Goal: Transaction & Acquisition: Download file/media

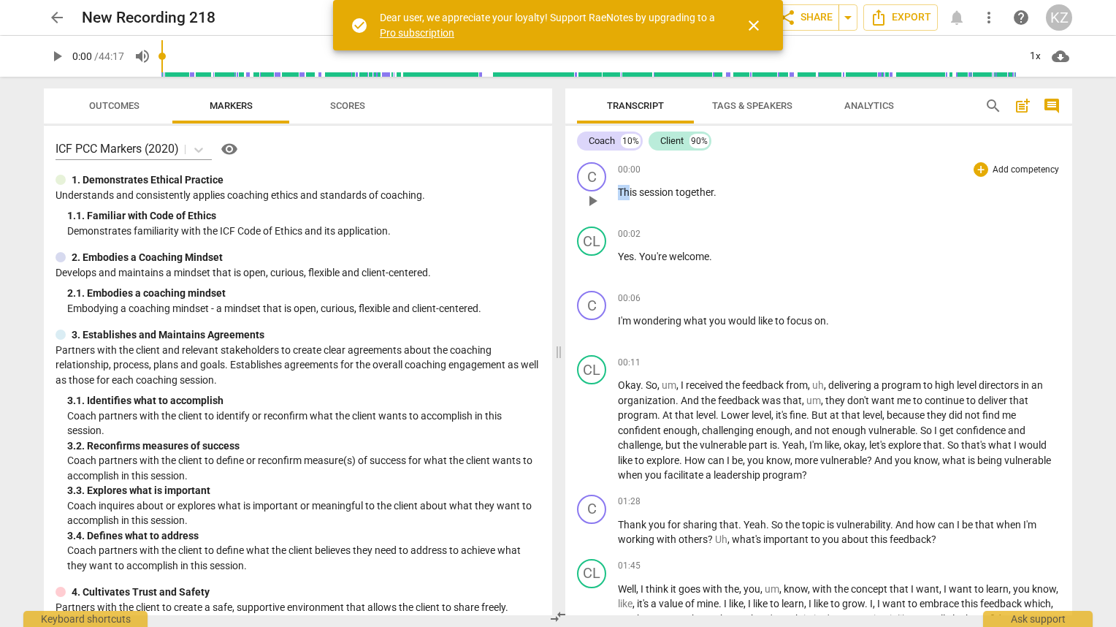
drag, startPoint x: 617, startPoint y: 186, endPoint x: 629, endPoint y: 169, distance: 20.5
click at [628, 169] on div "00:00 + Add competency keyboard_arrow_right This session together ." at bounding box center [839, 188] width 443 height 53
click at [802, 183] on div "00:00 + Add competency keyboard_arrow_right This session together ." at bounding box center [839, 188] width 443 height 53
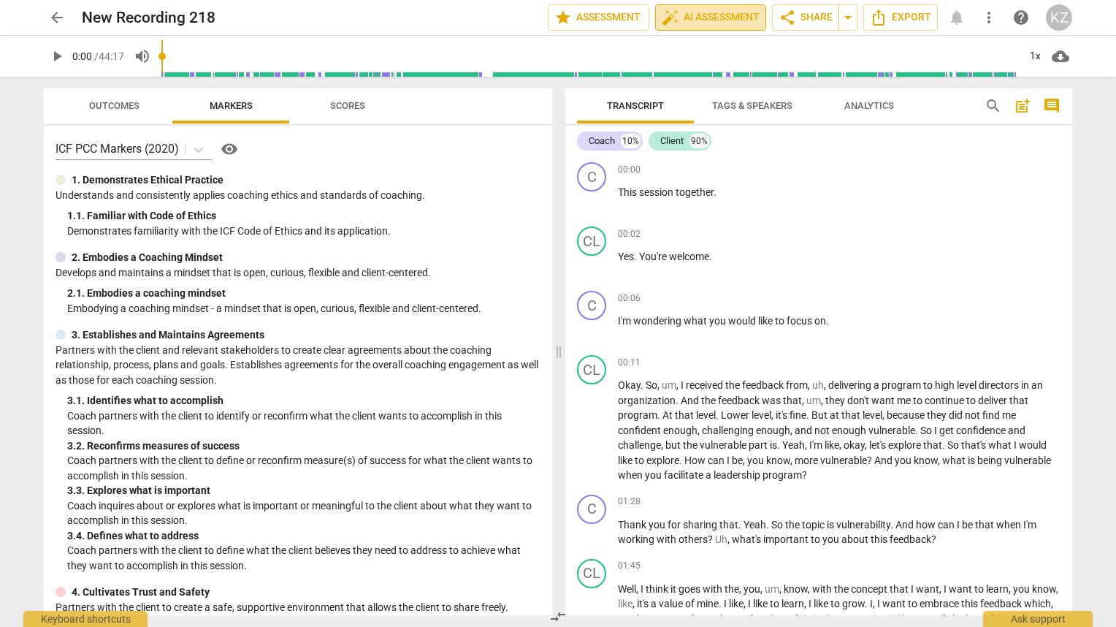
click at [702, 17] on span "auto_fix_high AI Assessment" at bounding box center [711, 18] width 98 height 18
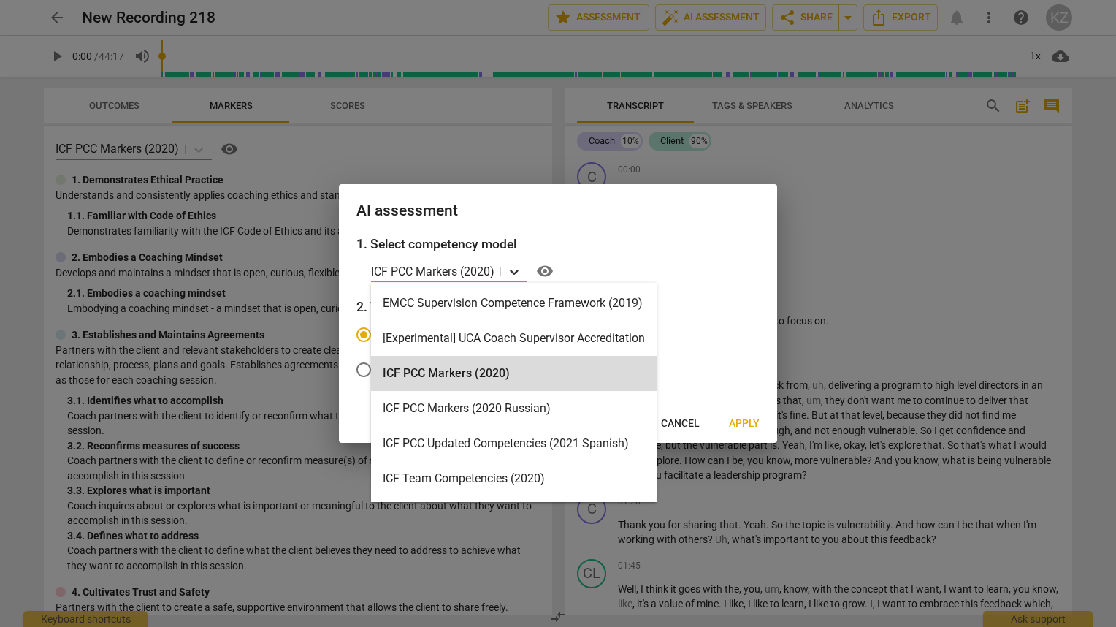
click at [515, 270] on icon at bounding box center [514, 271] width 15 height 15
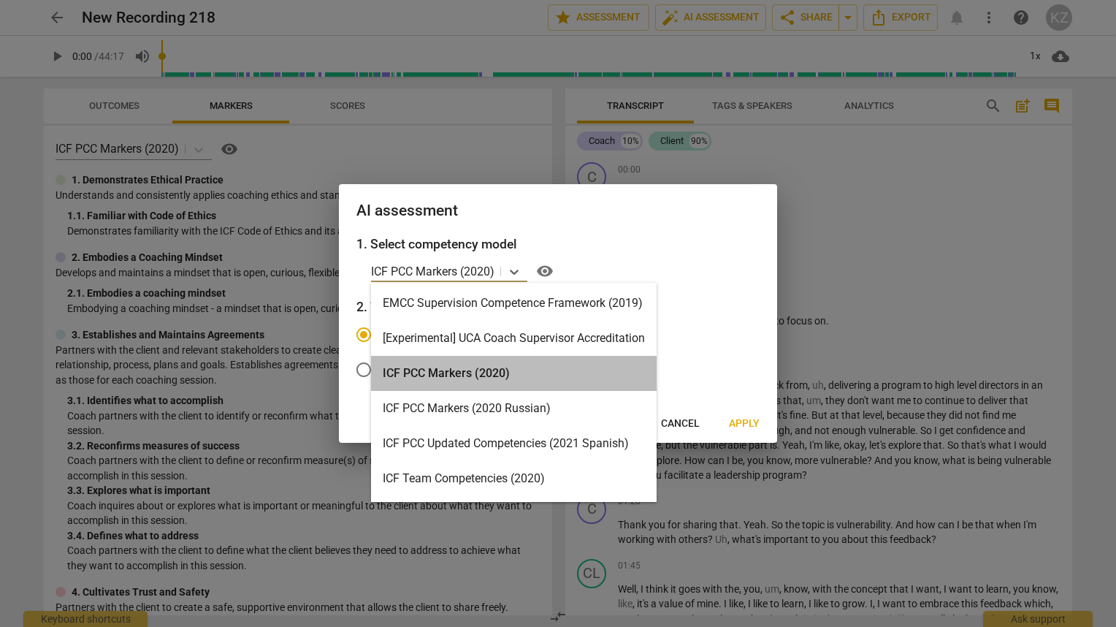
click at [439, 376] on div "ICF PCC Markers (2020)" at bounding box center [514, 373] width 286 height 35
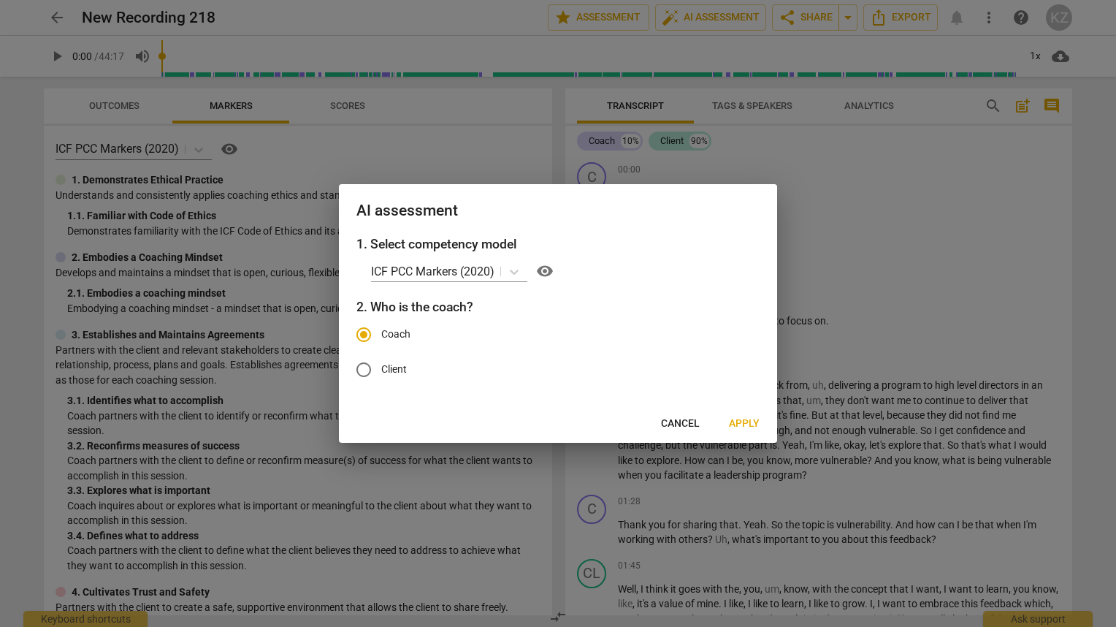
click at [402, 338] on span "Coach" at bounding box center [395, 334] width 29 height 15
click at [381, 338] on input "Coach" at bounding box center [363, 334] width 35 height 35
click at [403, 335] on span "Coach" at bounding box center [395, 334] width 29 height 15
click at [381, 335] on input "Coach" at bounding box center [363, 334] width 35 height 35
click at [742, 419] on span "Apply" at bounding box center [744, 423] width 31 height 15
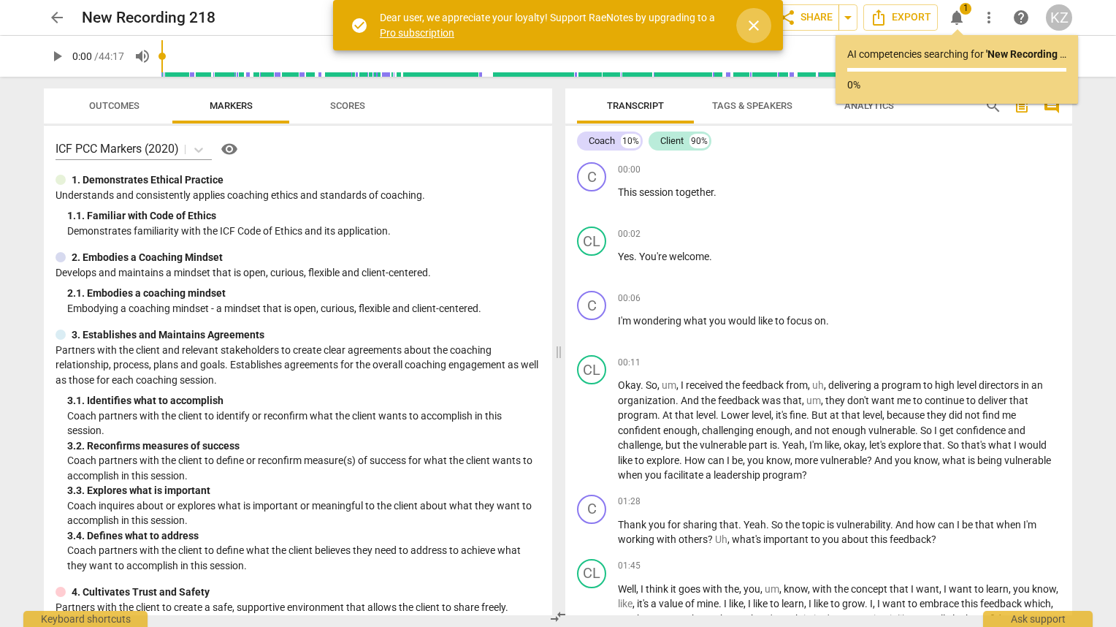
click at [753, 26] on span "close" at bounding box center [754, 26] width 18 height 18
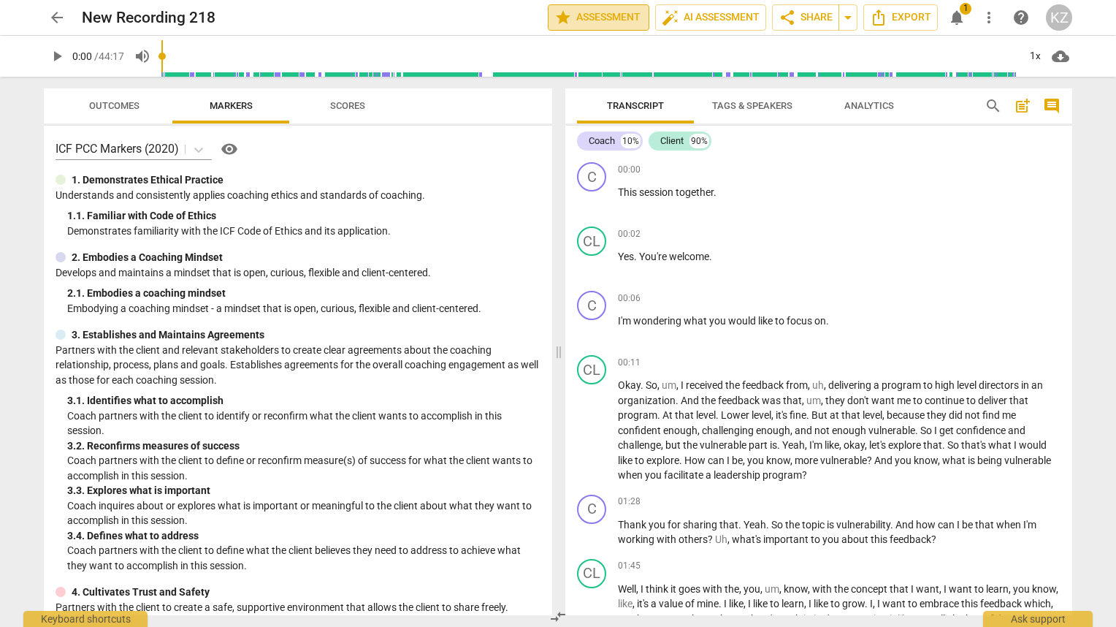
click at [583, 21] on span "star Assessment" at bounding box center [599, 18] width 88 height 18
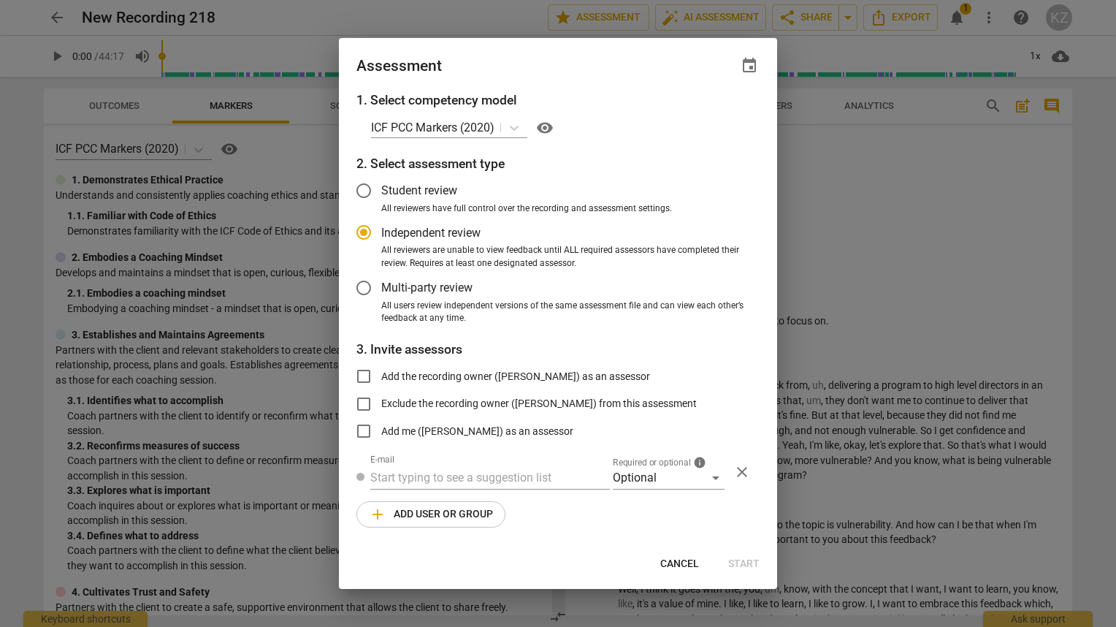
click at [847, 162] on div at bounding box center [558, 313] width 1116 height 627
radio input "false"
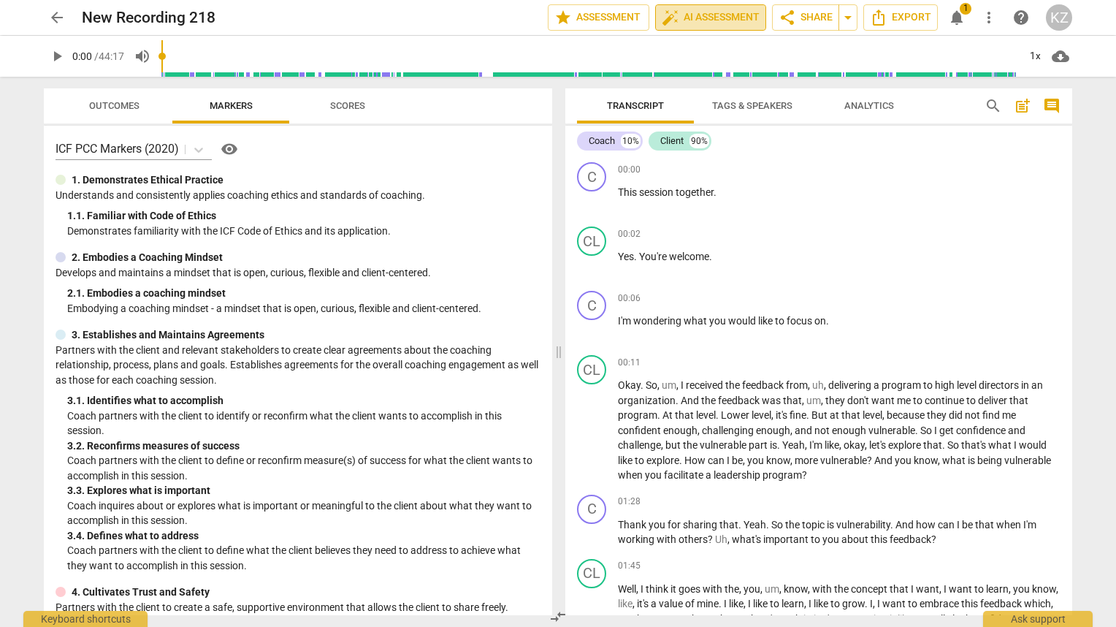
click at [710, 18] on span "auto_fix_high AI Assessment" at bounding box center [711, 18] width 98 height 18
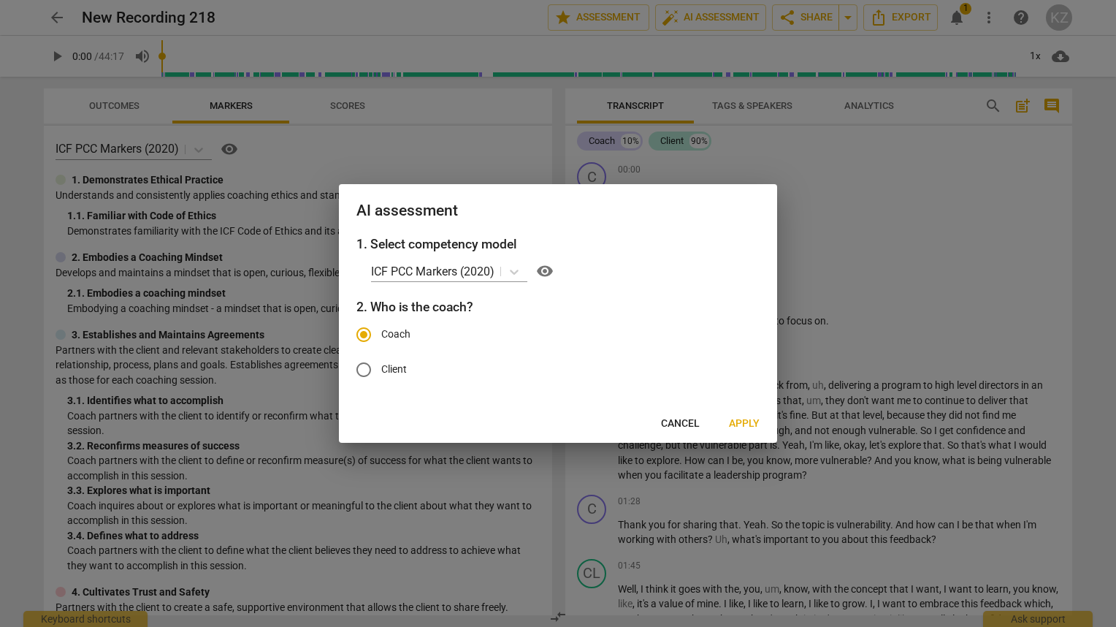
click at [389, 332] on span "Coach" at bounding box center [395, 334] width 29 height 15
click at [381, 332] on input "Coach" at bounding box center [363, 334] width 35 height 35
click at [465, 312] on h3 "2. Who is the coach?" at bounding box center [558, 306] width 403 height 19
click at [357, 338] on input "Coach" at bounding box center [363, 334] width 35 height 35
click at [364, 335] on input "Coach" at bounding box center [363, 334] width 35 height 35
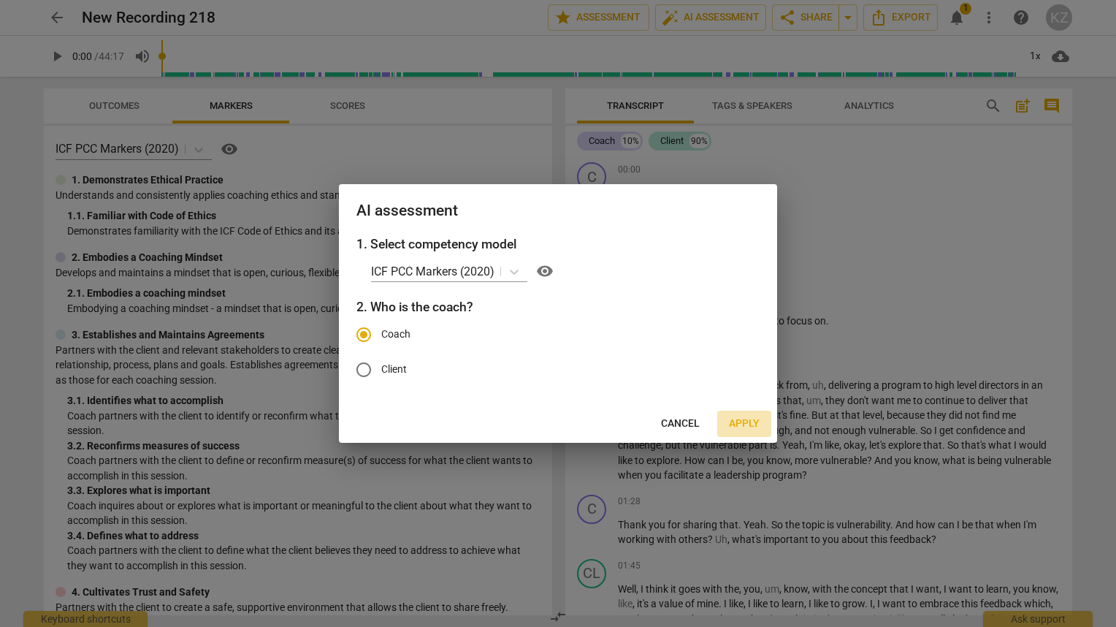
click at [748, 431] on button "Apply" at bounding box center [744, 424] width 54 height 26
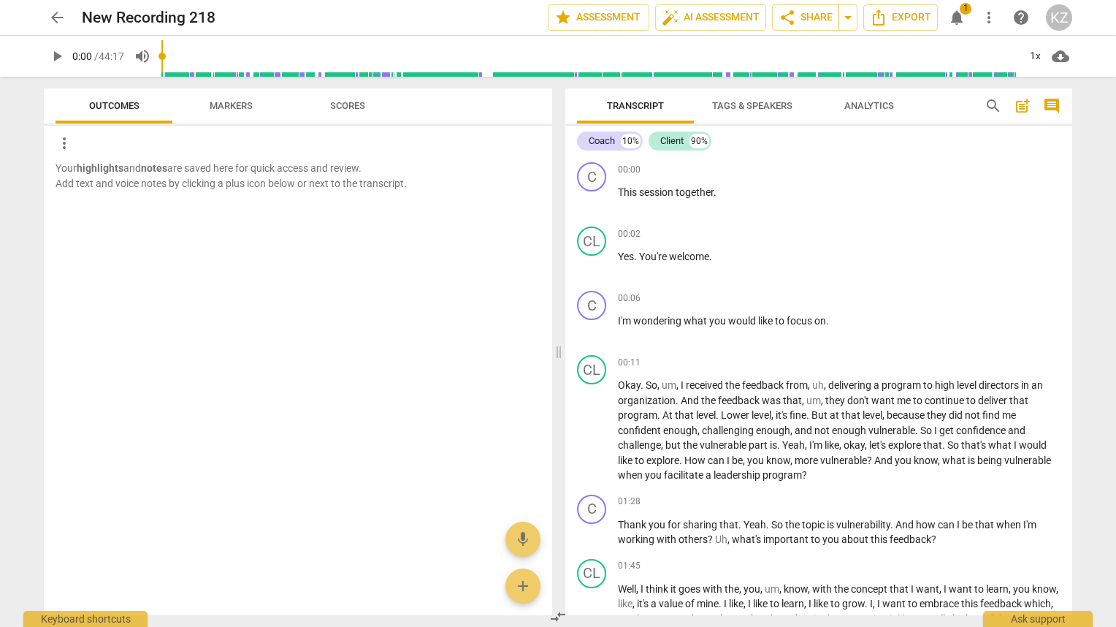
click at [237, 107] on span "Markers" at bounding box center [231, 105] width 43 height 11
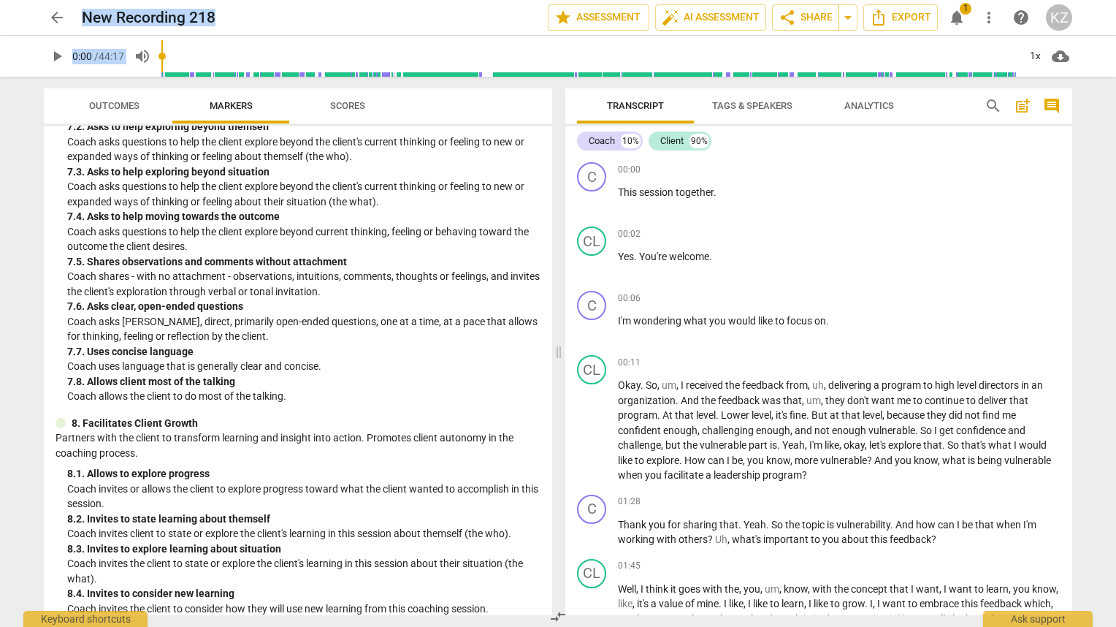
scroll to position [1494, 0]
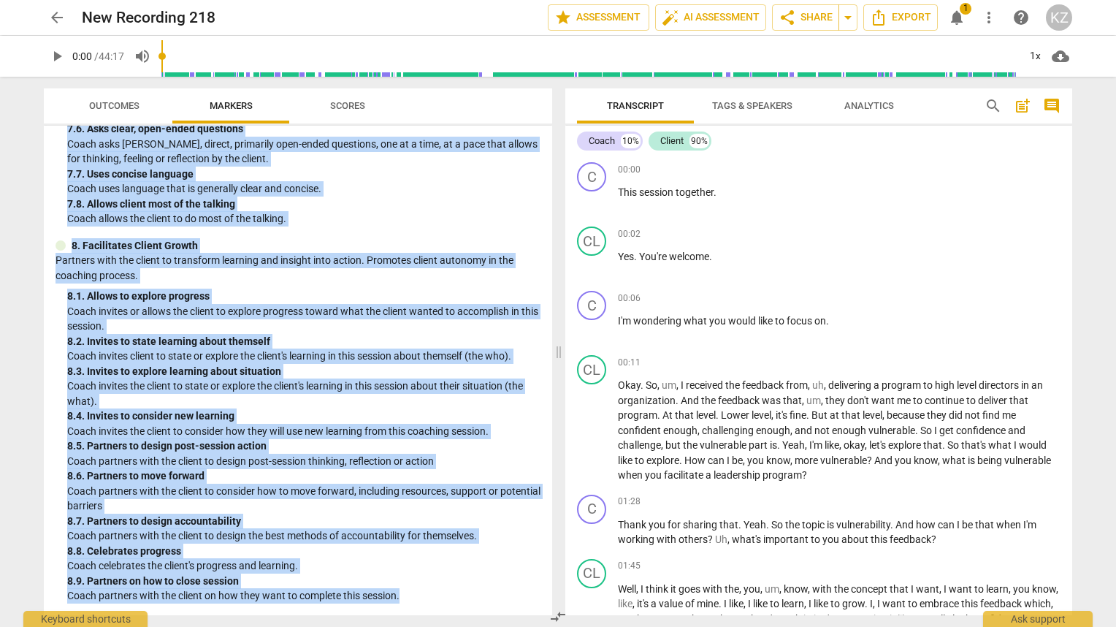
drag, startPoint x: 72, startPoint y: 182, endPoint x: 479, endPoint y: 627, distance: 603.0
click at [479, 626] on div "Outcomes Markers Scores ICF PCC Markers (2020) visibility 1. Demonstrates Ethic…" at bounding box center [295, 352] width 526 height 550
copy div "1. Demonstrates Ethical Practice Understands and consistently applies coaching …"
click at [379, 202] on div "7. 8. Allows client most of the talking" at bounding box center [303, 204] width 473 height 15
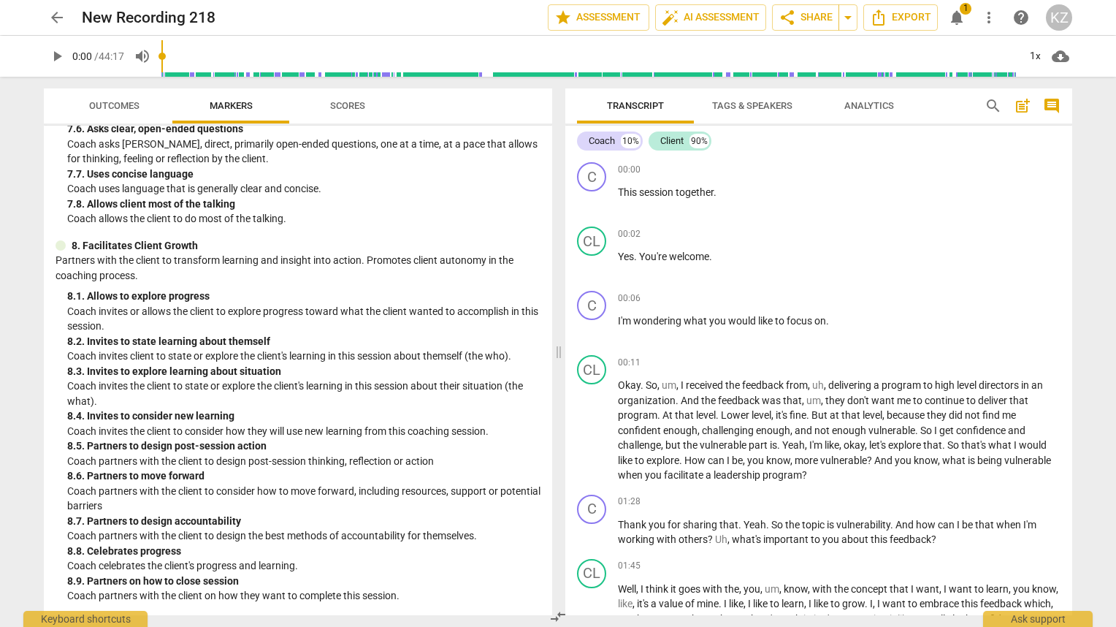
drag, startPoint x: 1066, startPoint y: 177, endPoint x: 1074, endPoint y: 129, distance: 48.2
click at [1074, 129] on div "Transcript Tags & Speakers Analytics search post_add comment Coach 10% Client 9…" at bounding box center [822, 352] width 525 height 550
drag, startPoint x: 546, startPoint y: 579, endPoint x: 568, endPoint y: 438, distance: 141.9
click at [568, 438] on div "Outcomes Markers Scores ICF PCC Markers (2020) visibility 1. Demonstrates Ethic…" at bounding box center [558, 352] width 1052 height 550
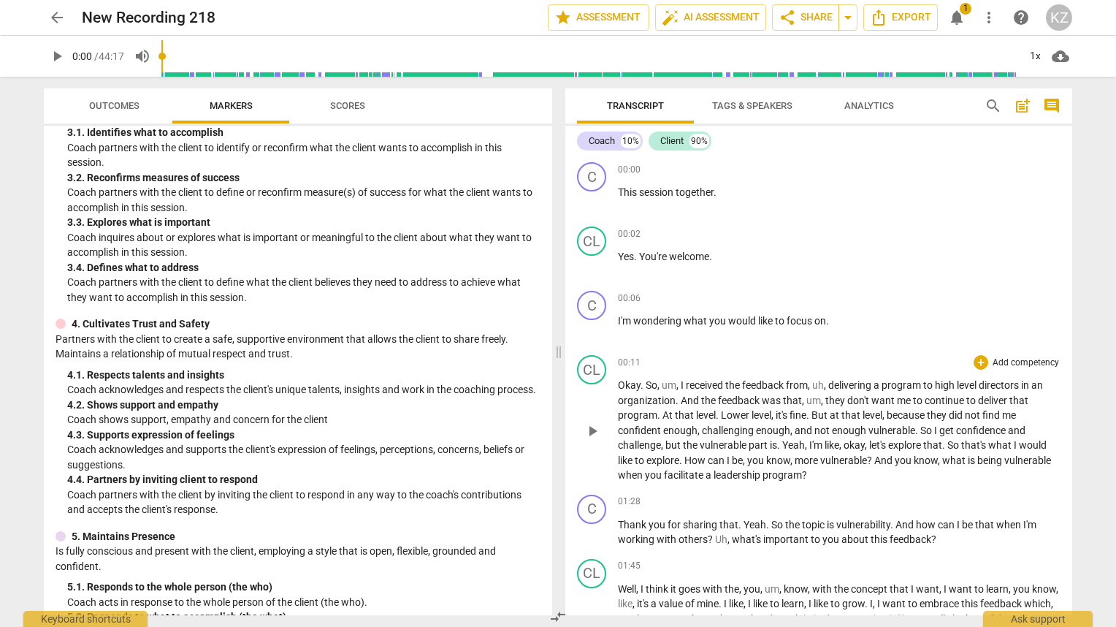
scroll to position [273, 0]
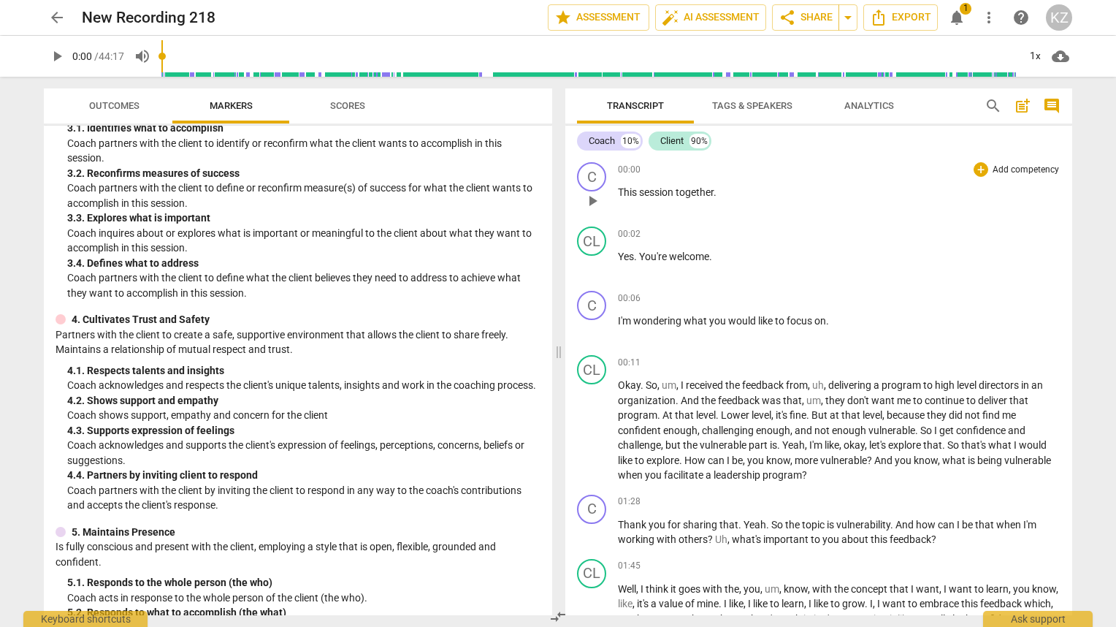
click at [772, 178] on div "00:00 + Add competency keyboard_arrow_right This session together ." at bounding box center [839, 188] width 443 height 53
click at [865, 104] on span "Analytics" at bounding box center [870, 105] width 50 height 11
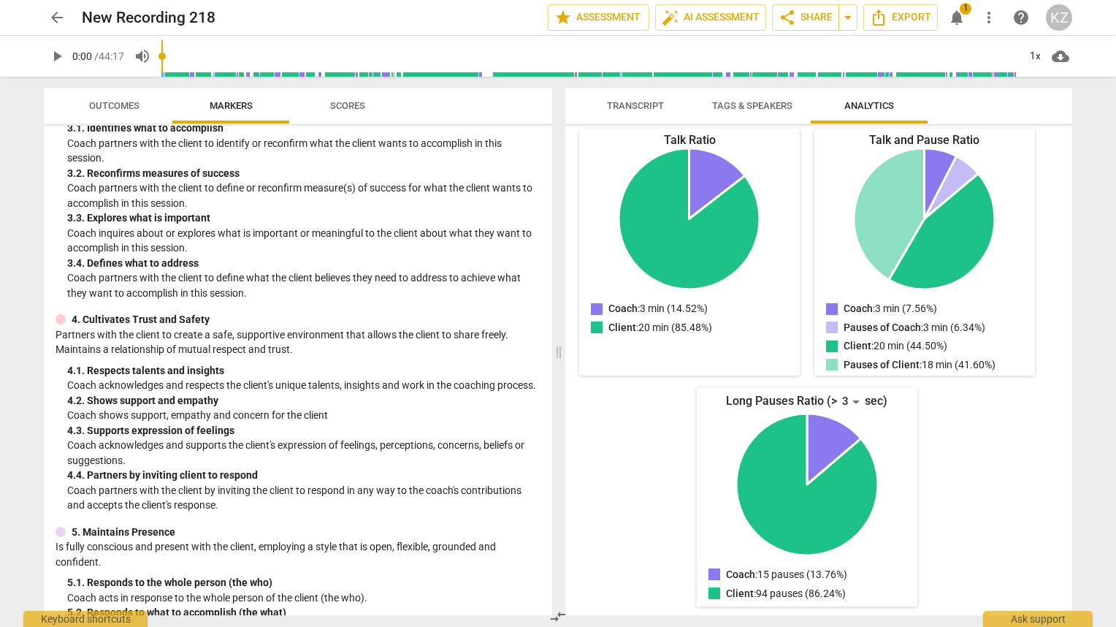
scroll to position [171, 0]
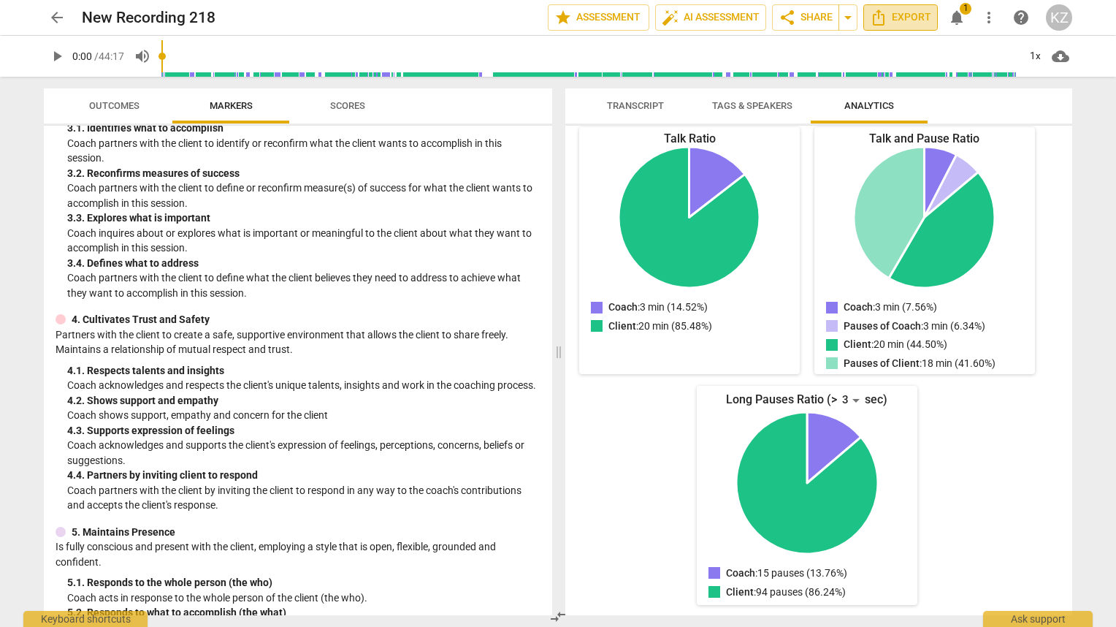
click at [880, 20] on icon "Export" at bounding box center [879, 18] width 18 height 18
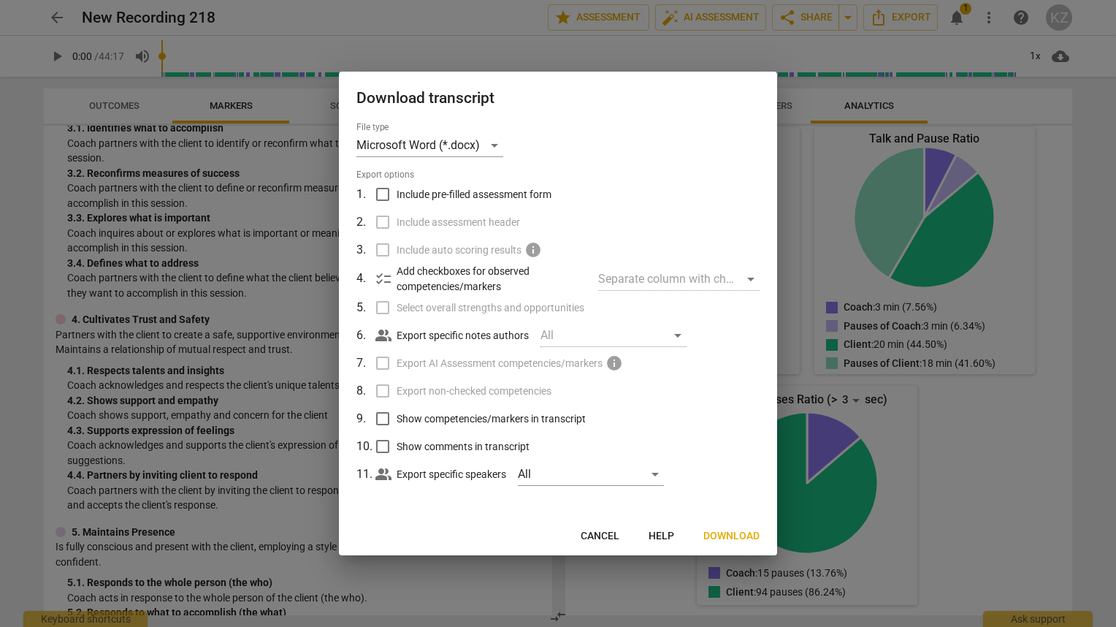
click at [754, 278] on div "Separate column with check marks" at bounding box center [678, 278] width 161 height 23
click at [748, 281] on div "Separate column with check marks" at bounding box center [678, 278] width 161 height 23
click at [494, 142] on div "Microsoft Word (*.docx)" at bounding box center [430, 145] width 147 height 23
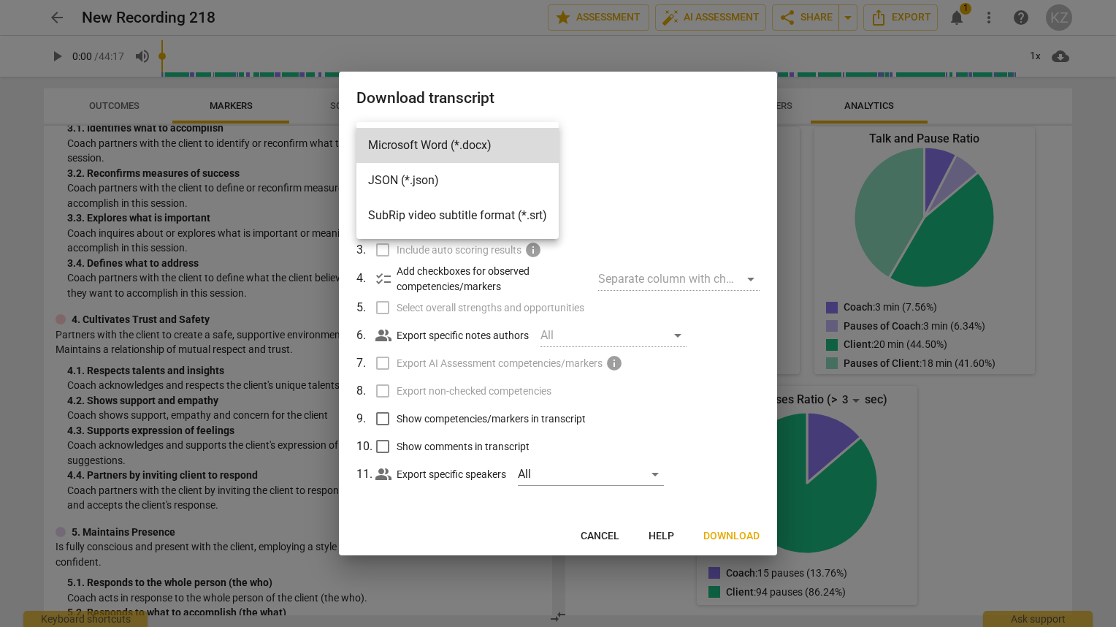
click at [686, 176] on div at bounding box center [558, 313] width 1116 height 627
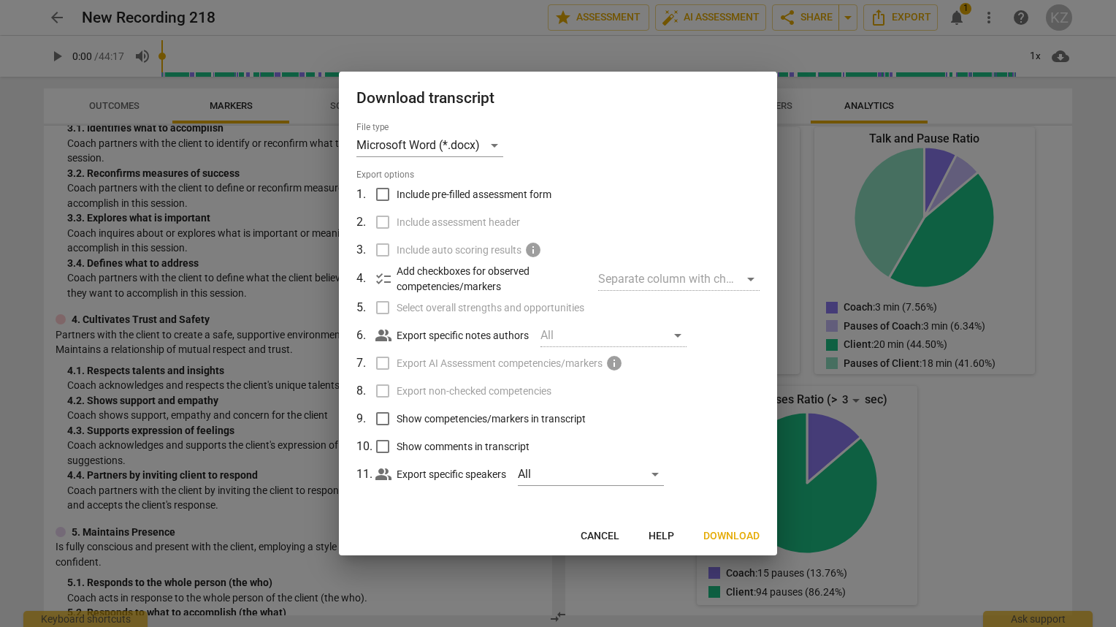
click at [650, 283] on div "Separate column with check marks" at bounding box center [678, 278] width 161 height 23
click at [654, 473] on div "All" at bounding box center [591, 473] width 146 height 23
click at [537, 474] on input "checkbox" at bounding box center [542, 474] width 35 height 35
checkbox input "true"
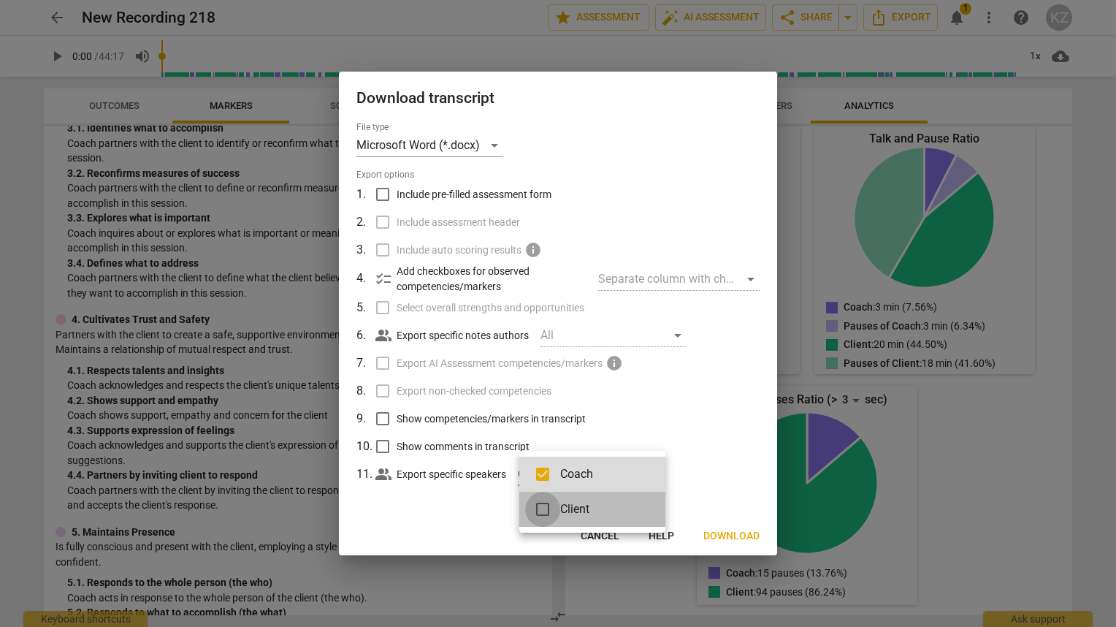
click at [542, 508] on input "checkbox" at bounding box center [542, 509] width 35 height 35
checkbox input "true"
click at [735, 536] on div at bounding box center [558, 313] width 1116 height 627
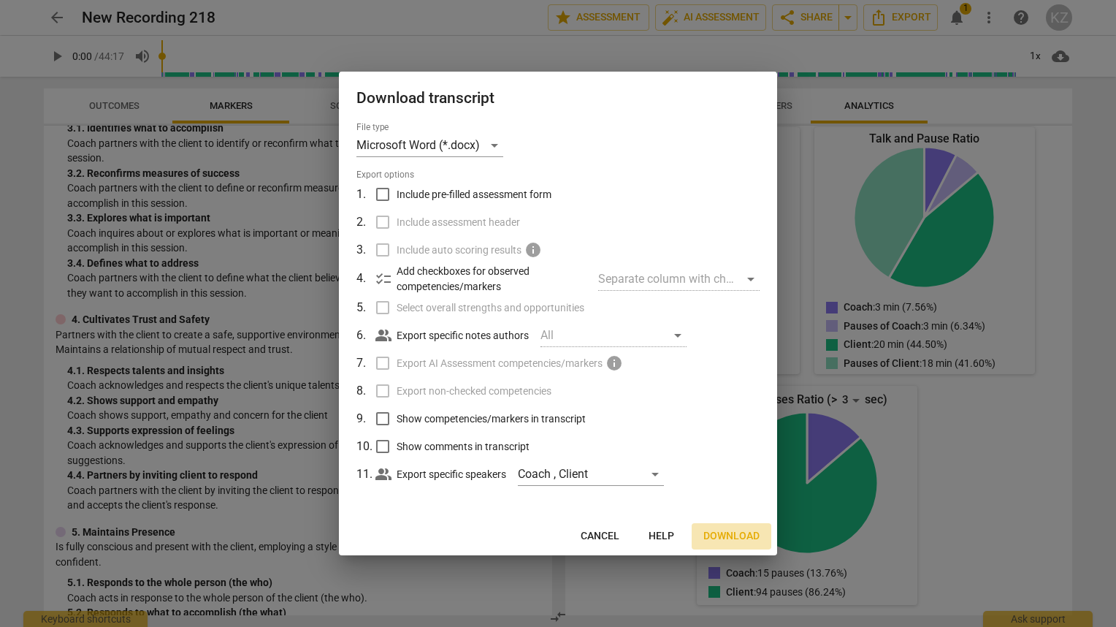
click at [723, 533] on span "Download" at bounding box center [732, 536] width 56 height 15
